Goal: Information Seeking & Learning: Learn about a topic

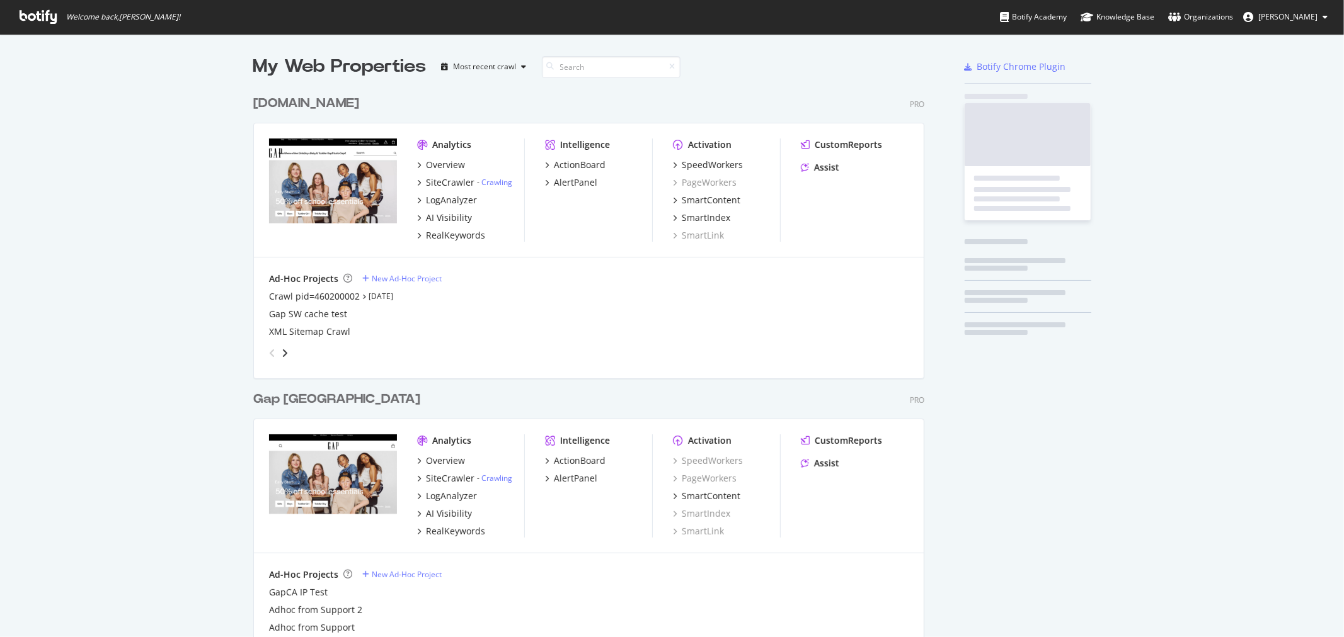
scroll to position [627, 1323]
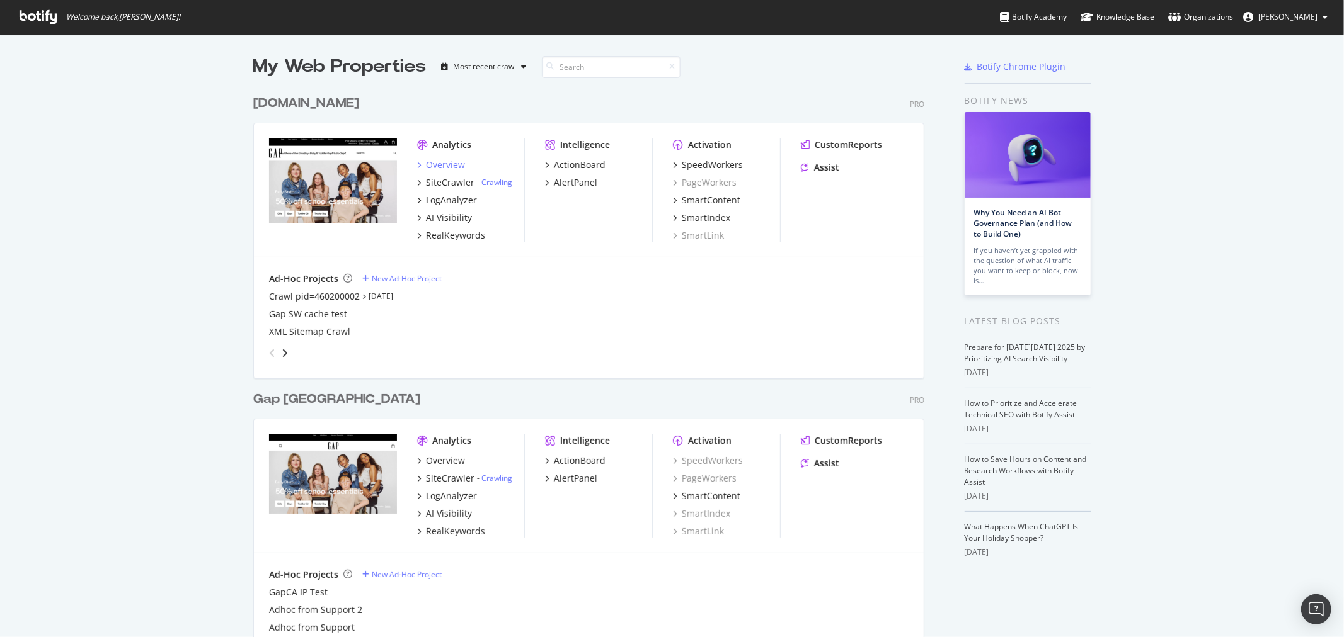
click at [436, 164] on div "Overview" at bounding box center [445, 165] width 39 height 13
